Goal: Information Seeking & Learning: Find contact information

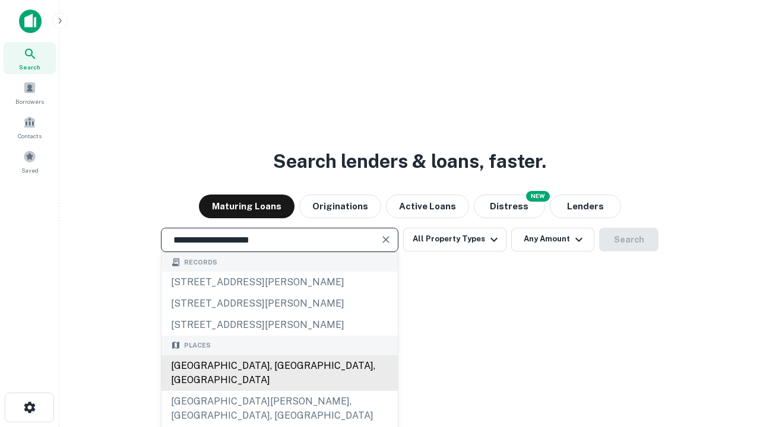
click at [279, 391] on div "Santa Monica, CA, USA" at bounding box center [279, 374] width 236 height 36
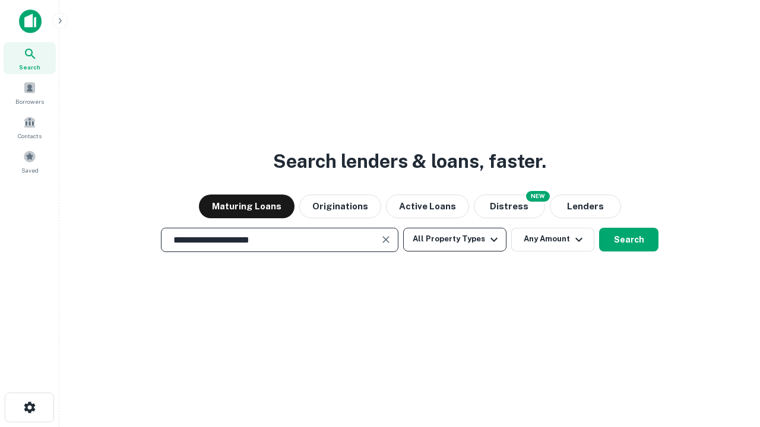
type input "**********"
click at [455, 239] on button "All Property Types" at bounding box center [454, 240] width 103 height 24
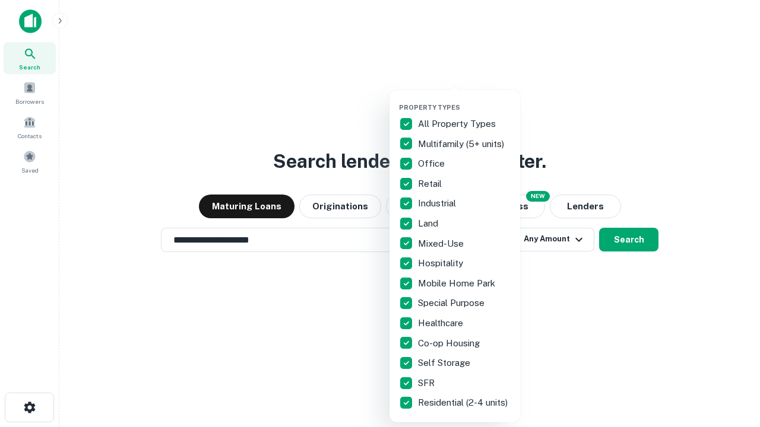
click at [464, 100] on button "button" at bounding box center [464, 100] width 131 height 1
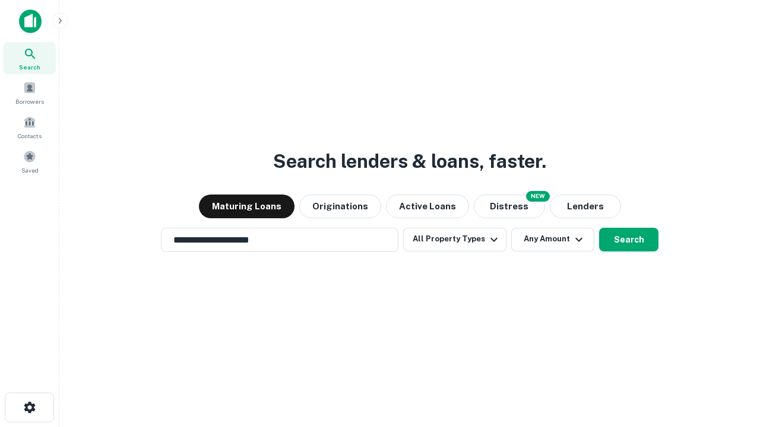
scroll to position [7, 143]
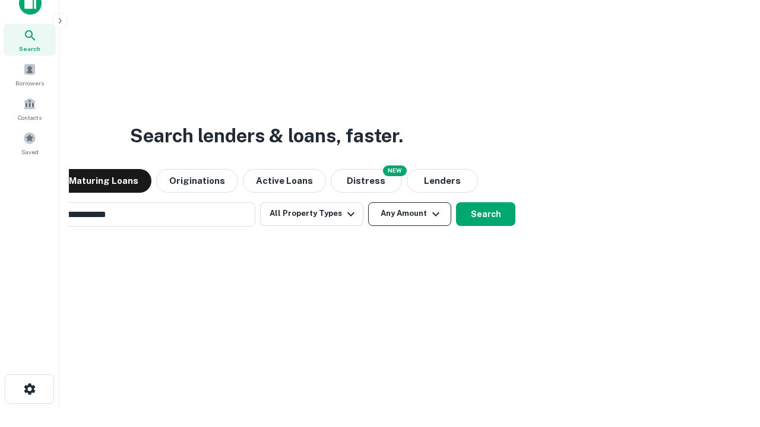
click at [368, 202] on button "Any Amount" at bounding box center [409, 214] width 83 height 24
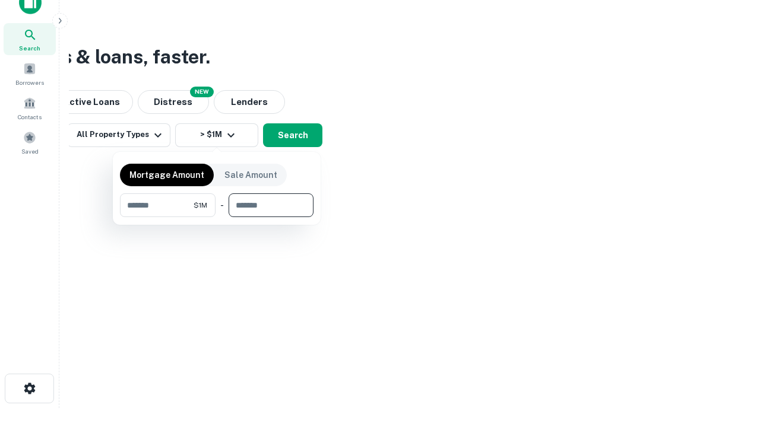
type input "*******"
click at [217, 217] on button "button" at bounding box center [217, 217] width 194 height 1
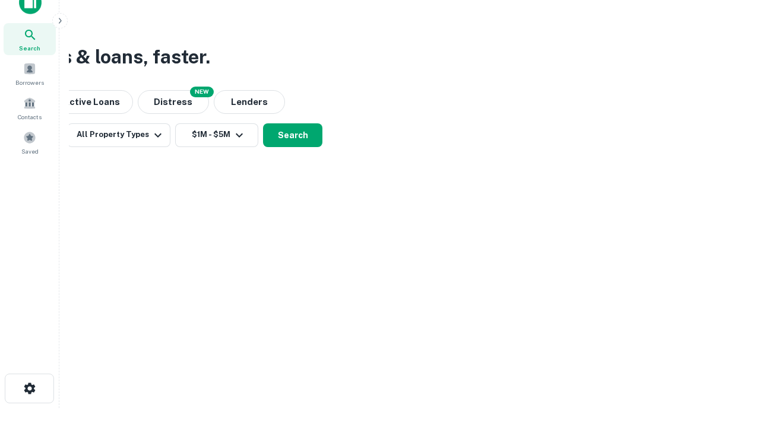
scroll to position [18, 0]
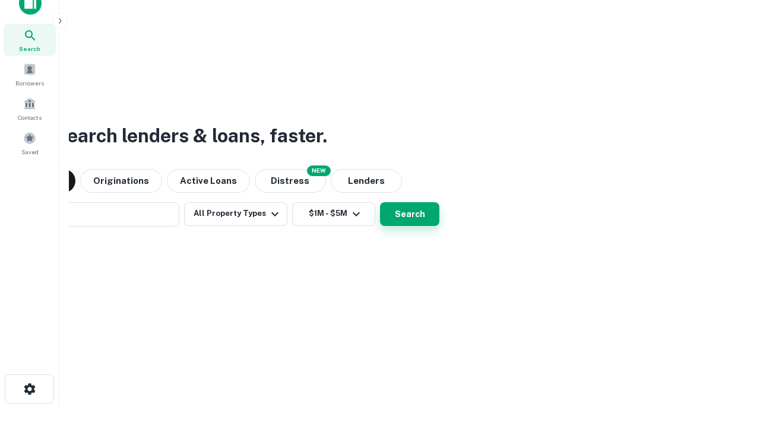
click at [380, 202] on button "Search" at bounding box center [409, 214] width 59 height 24
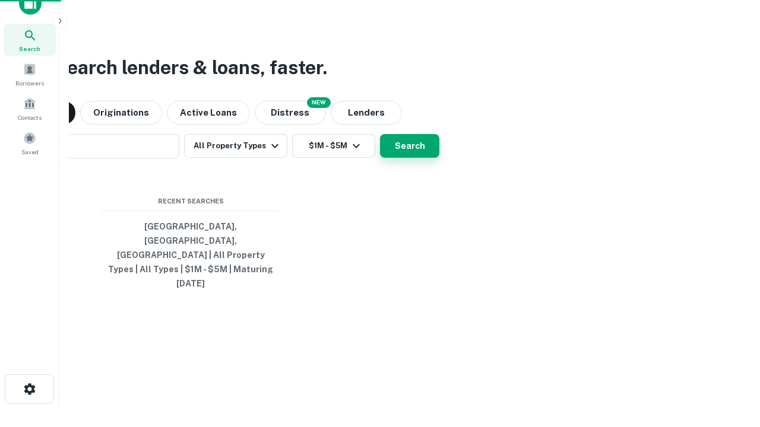
scroll to position [19, 0]
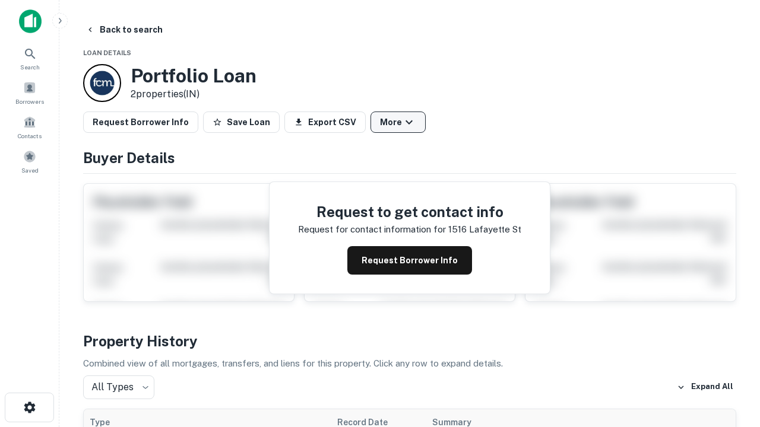
click at [398, 122] on button "More" at bounding box center [397, 122] width 55 height 21
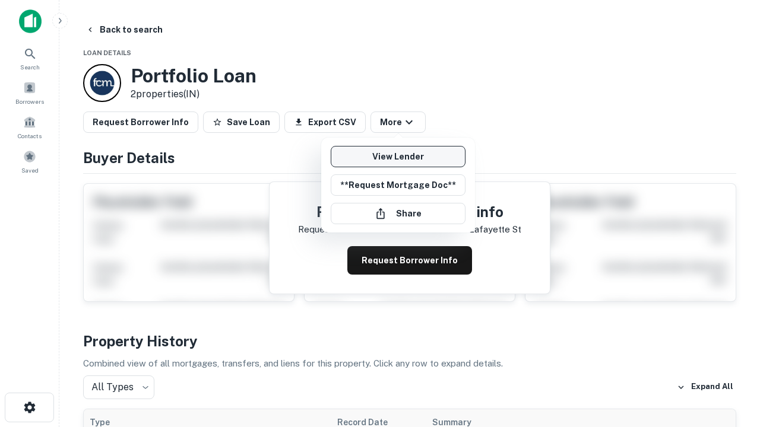
click at [398, 157] on link "View Lender" at bounding box center [398, 156] width 135 height 21
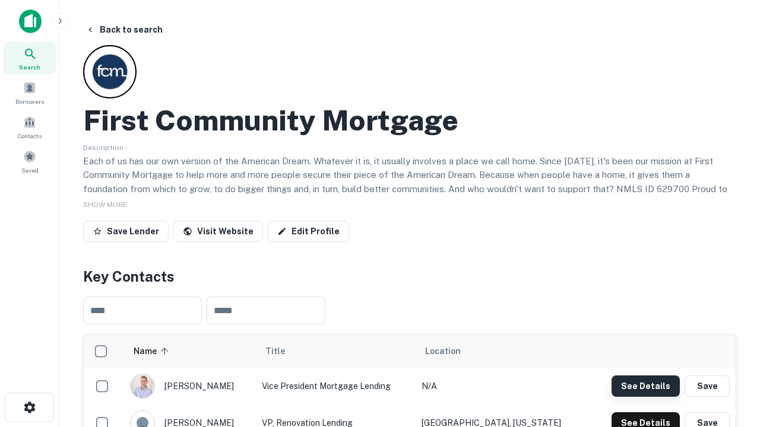
click at [645, 386] on button "See Details" at bounding box center [645, 386] width 68 height 21
click at [29, 408] on icon "button" at bounding box center [30, 408] width 14 height 14
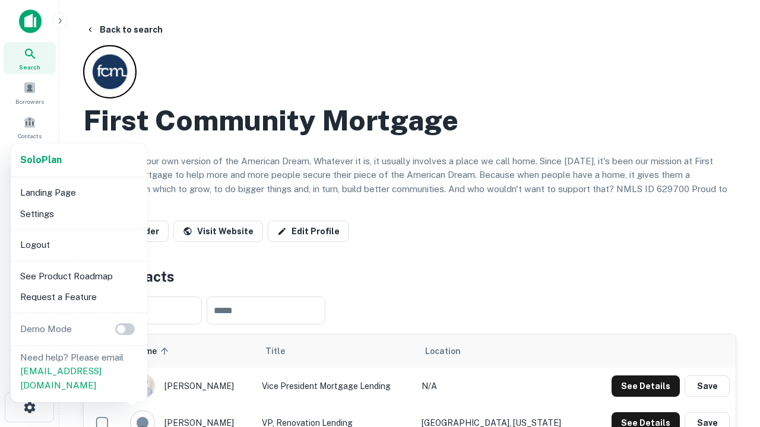
click at [78, 245] on li "Logout" at bounding box center [78, 244] width 127 height 21
